Goal: Transaction & Acquisition: Purchase product/service

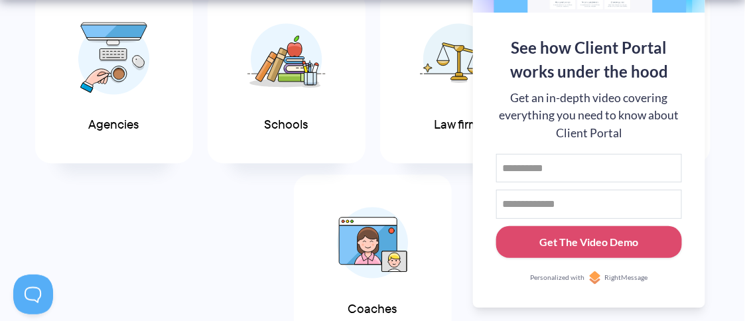
scroll to position [796, 0]
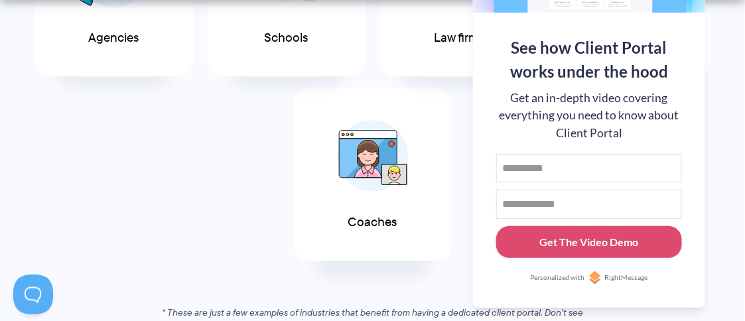
click at [363, 188] on img at bounding box center [373, 156] width 72 height 72
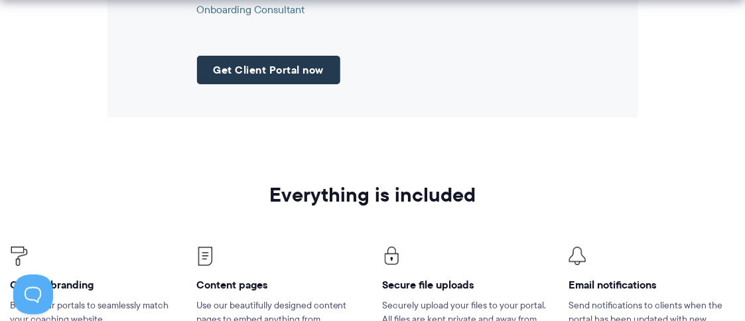
scroll to position [1857, 0]
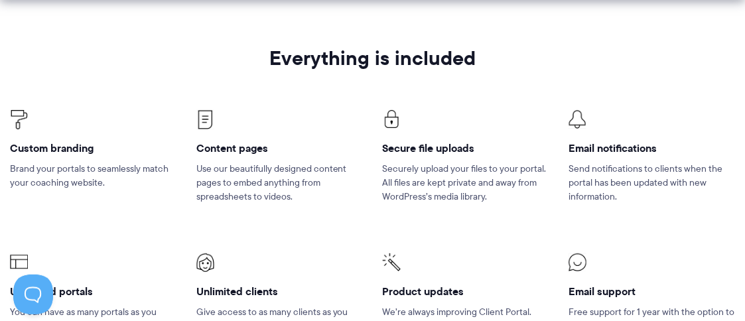
click at [227, 141] on h4 "Content pages" at bounding box center [279, 148] width 166 height 14
click at [244, 164] on p "Use our beautifully designed content pages to embed anything from spreadsheets …" at bounding box center [279, 183] width 166 height 42
click at [44, 162] on p "Brand your portals to seamlessly match your coaching website." at bounding box center [93, 176] width 166 height 28
click at [64, 141] on h4 "Custom branding" at bounding box center [93, 148] width 166 height 14
click at [391, 119] on li "Secure file uploads Securely upload your files to your portal. All files are ke…" at bounding box center [466, 165] width 186 height 143
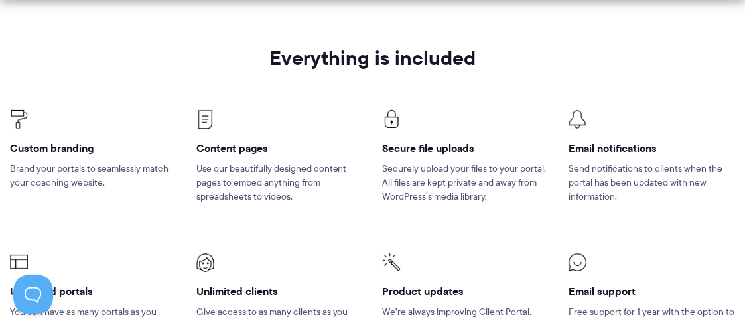
click at [205, 110] on img at bounding box center [205, 119] width 18 height 19
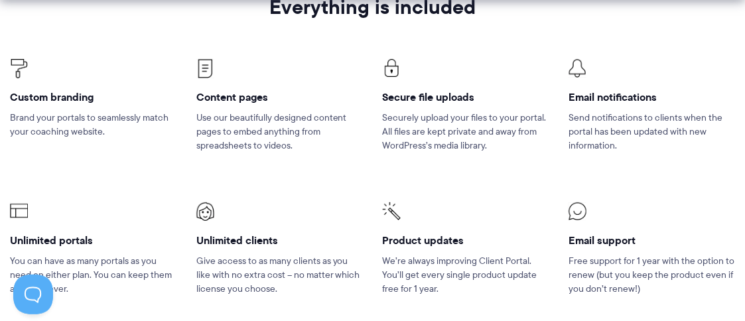
scroll to position [1923, 0]
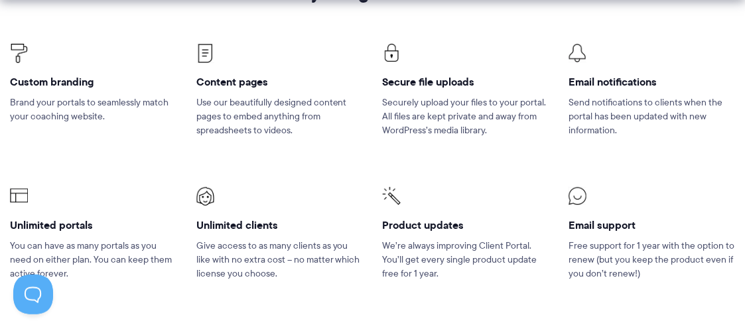
click at [214, 187] on img at bounding box center [205, 196] width 18 height 19
click at [239, 218] on h4 "Unlimited clients" at bounding box center [279, 225] width 166 height 14
click at [0, 200] on li "Unlimited portals You can have as many portals as you need on either plan. You …" at bounding box center [93, 241] width 186 height 143
click at [23, 187] on img at bounding box center [19, 196] width 18 height 18
click at [259, 193] on li "Unlimited clients Give access to as many clients as you like with no extra cost…" at bounding box center [279, 241] width 186 height 143
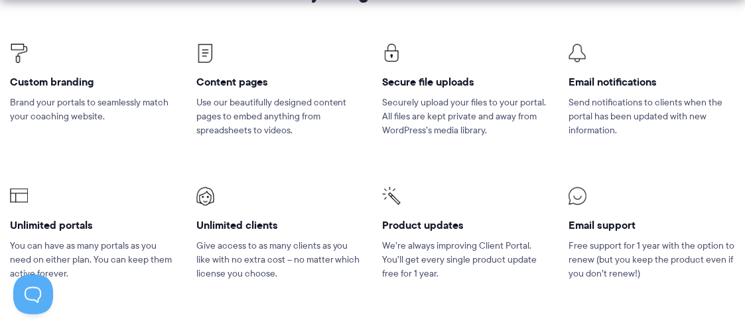
drag, startPoint x: 58, startPoint y: 227, endPoint x: 80, endPoint y: 237, distance: 24.0
click at [70, 239] on p "You can have as many portals as you need on either plan. You can keep them acti…" at bounding box center [93, 260] width 166 height 42
click at [135, 247] on p "You can have as many portals as you need on either plan. You can keep them acti…" at bounding box center [93, 260] width 166 height 42
click at [40, 74] on li "Custom branding Brand your portals to seamlessly match your coaching website." at bounding box center [93, 98] width 186 height 143
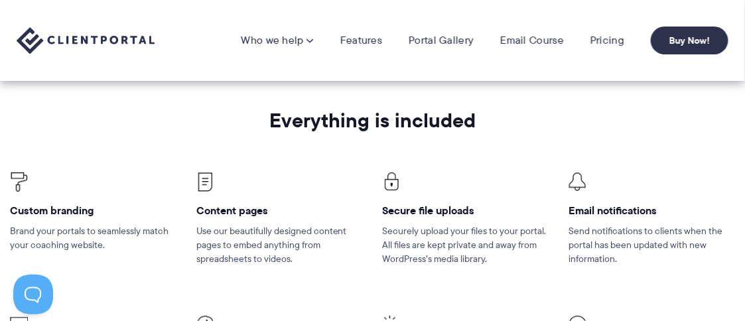
scroll to position [1790, 0]
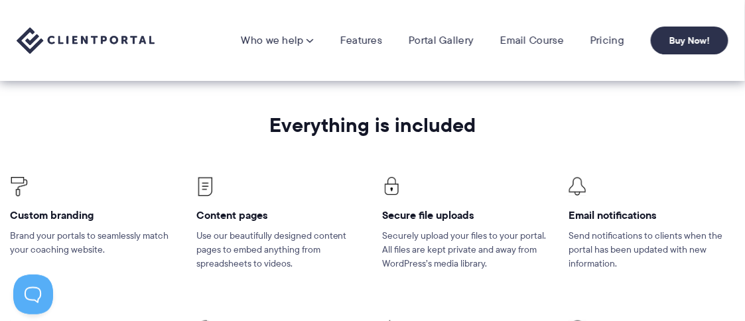
click at [594, 208] on h4 "Email notifications" at bounding box center [651, 215] width 166 height 14
click at [582, 160] on li "Email notifications Send notifications to clients when the portal has been upda…" at bounding box center [651, 231] width 186 height 143
click at [606, 42] on link "Pricing" at bounding box center [607, 40] width 34 height 13
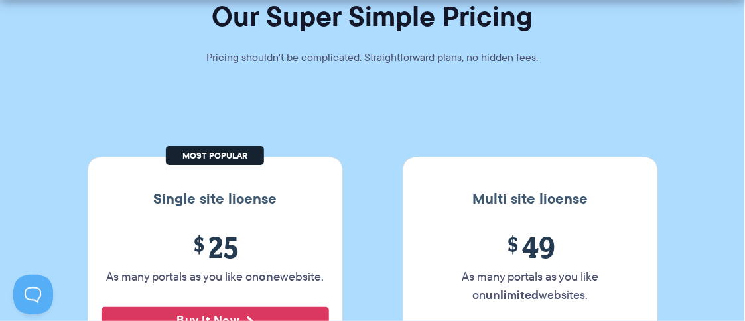
scroll to position [133, 0]
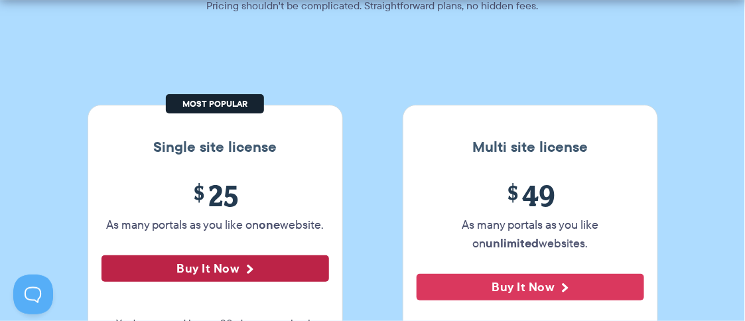
click at [234, 262] on button "Buy It Now" at bounding box center [214, 268] width 227 height 27
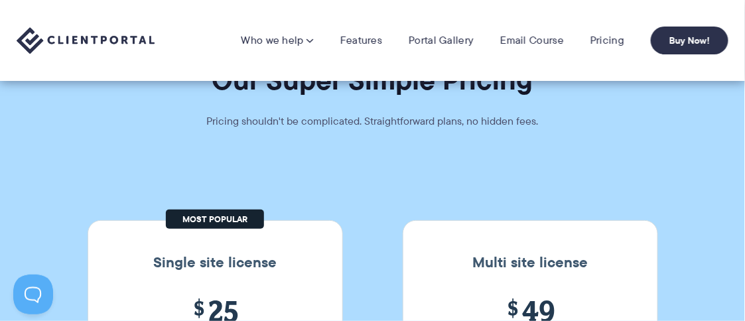
scroll to position [0, 0]
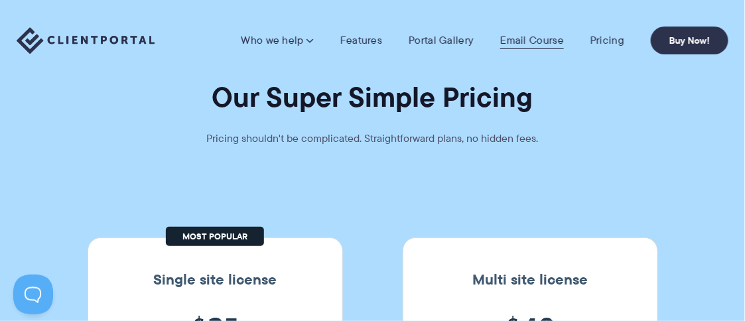
click at [551, 38] on link "Email Course" at bounding box center [532, 40] width 64 height 13
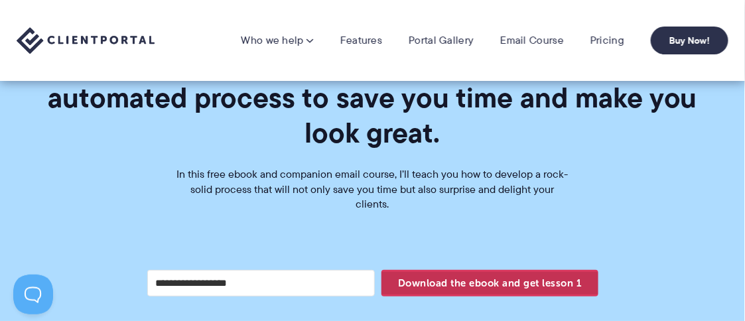
scroll to position [398, 0]
